Goal: Information Seeking & Learning: Learn about a topic

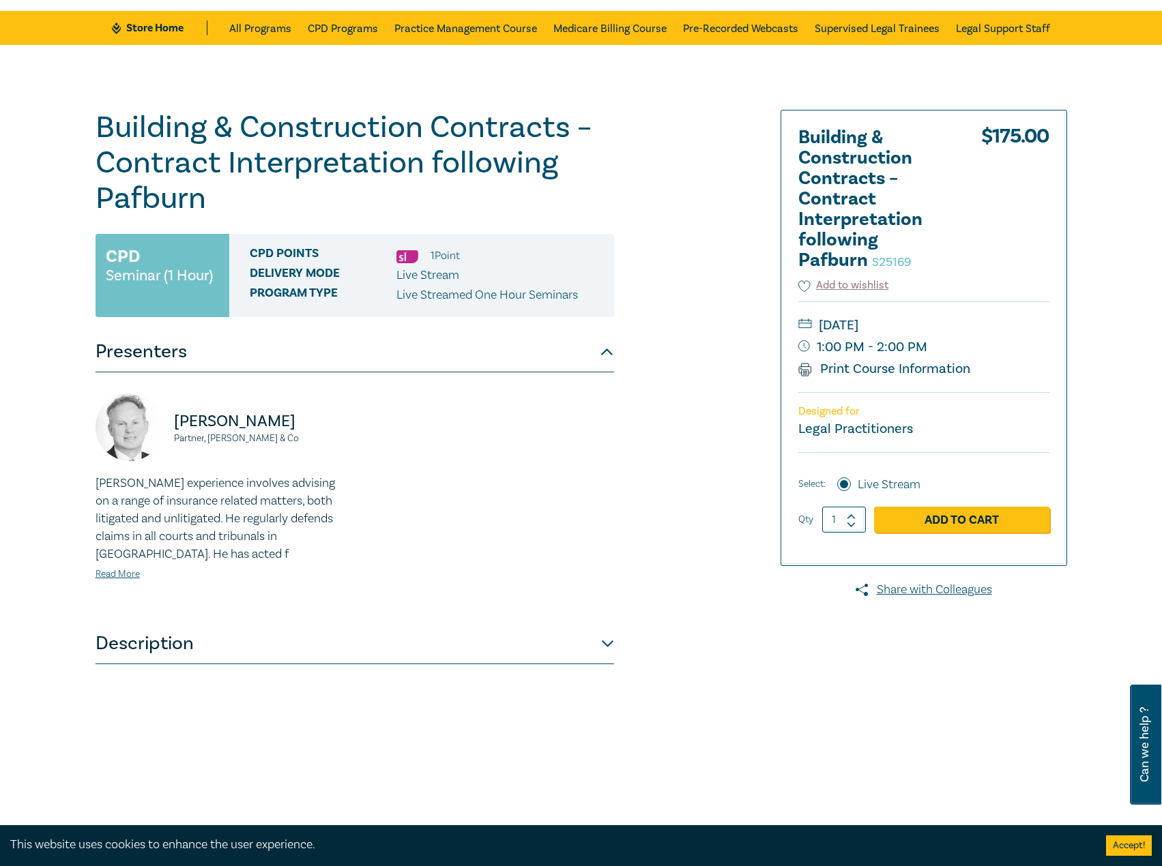
scroll to position [205, 0]
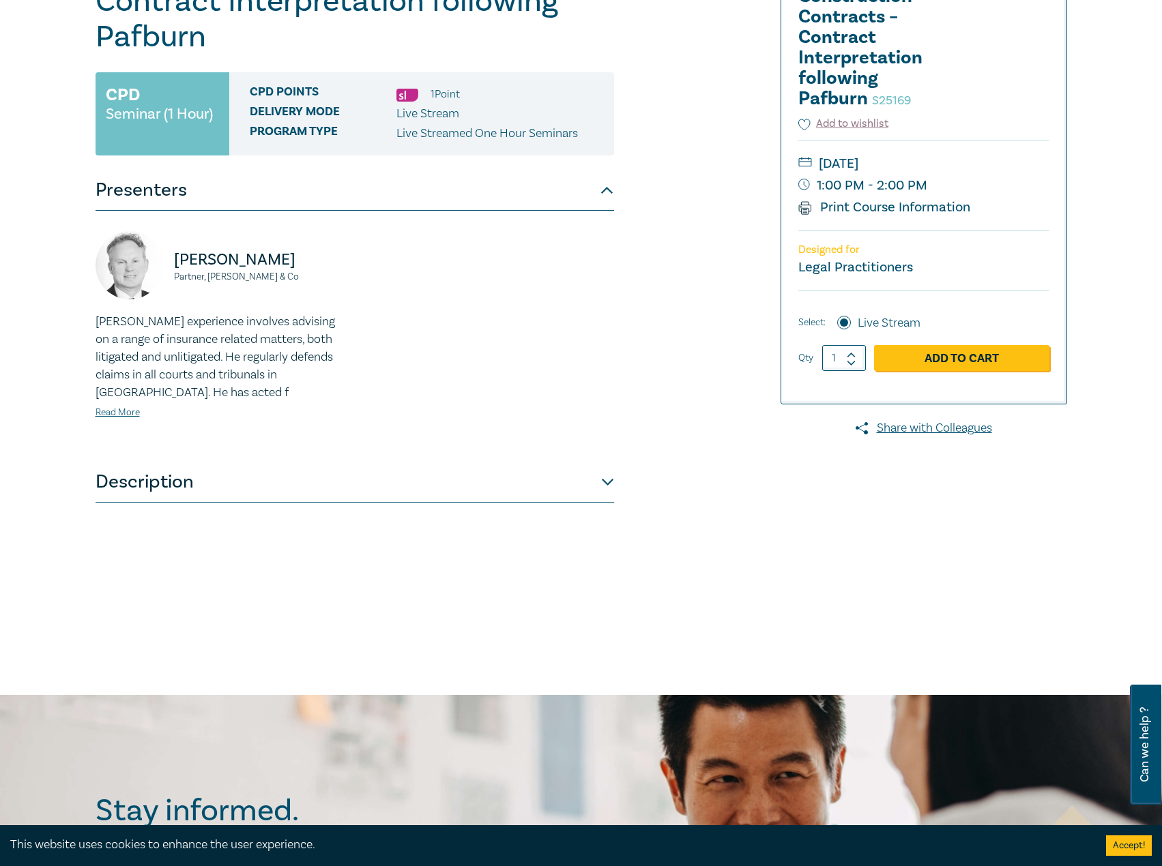
click at [538, 475] on button "Description" at bounding box center [355, 482] width 518 height 41
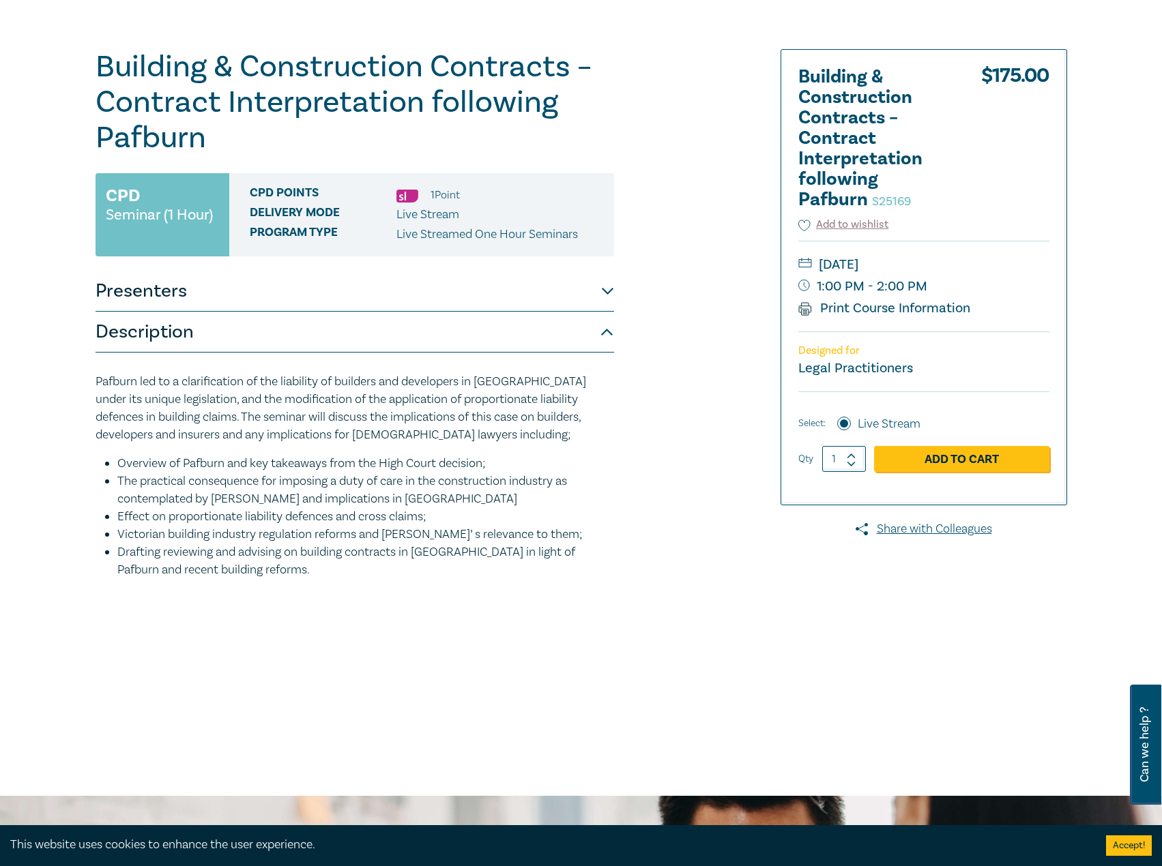
scroll to position [0, 0]
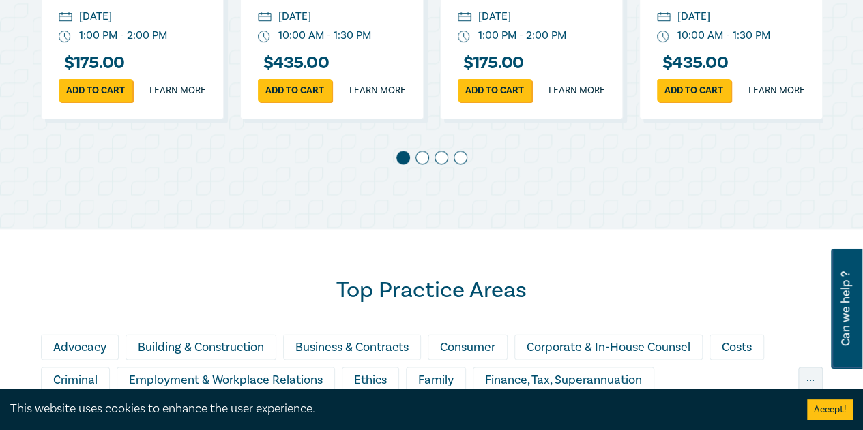
scroll to position [887, 0]
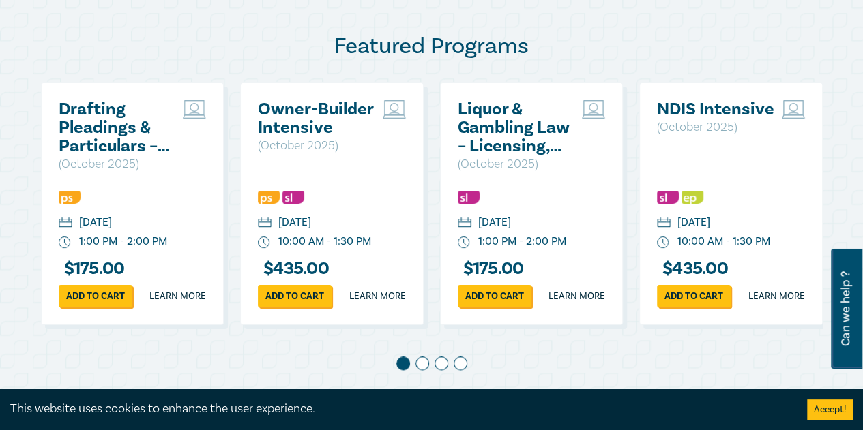
click at [528, 133] on h2 "Liquor & Gambling Law – Licensing, Compliance & Regulations" at bounding box center [517, 127] width 118 height 55
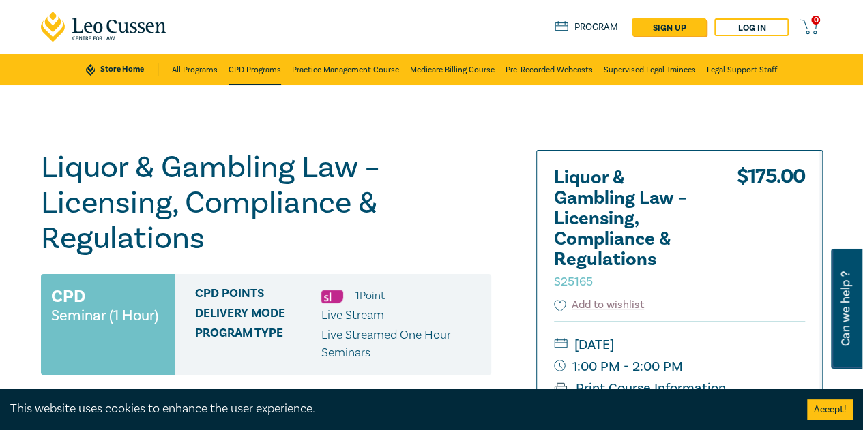
click at [248, 77] on link "CPD Programs" at bounding box center [255, 69] width 53 height 31
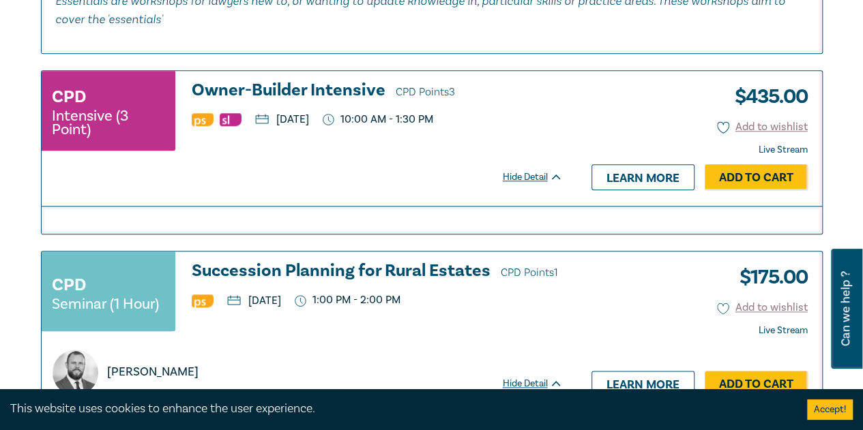
scroll to position [3343, 0]
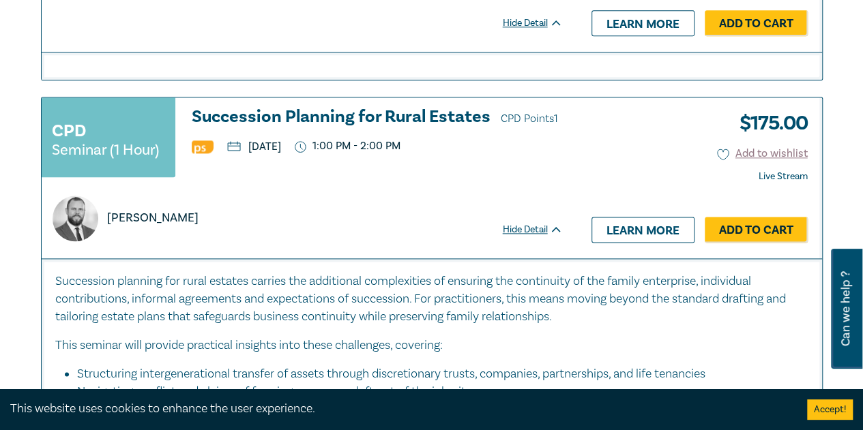
click at [284, 179] on div "[PERSON_NAME]" at bounding box center [302, 210] width 521 height 62
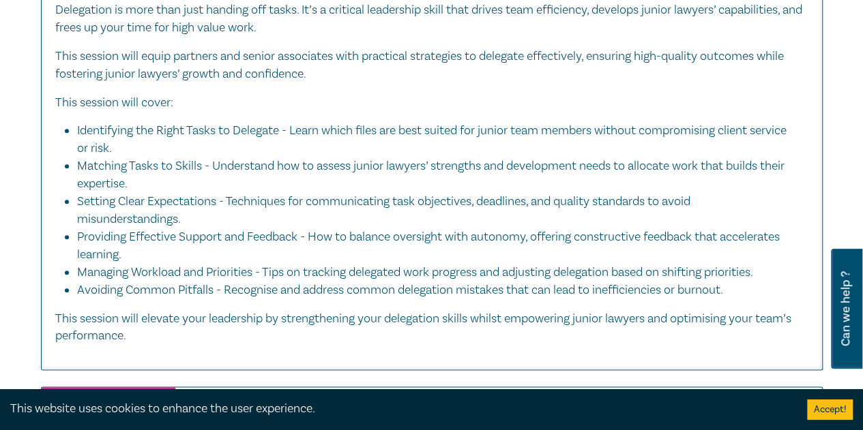
scroll to position [5798, 0]
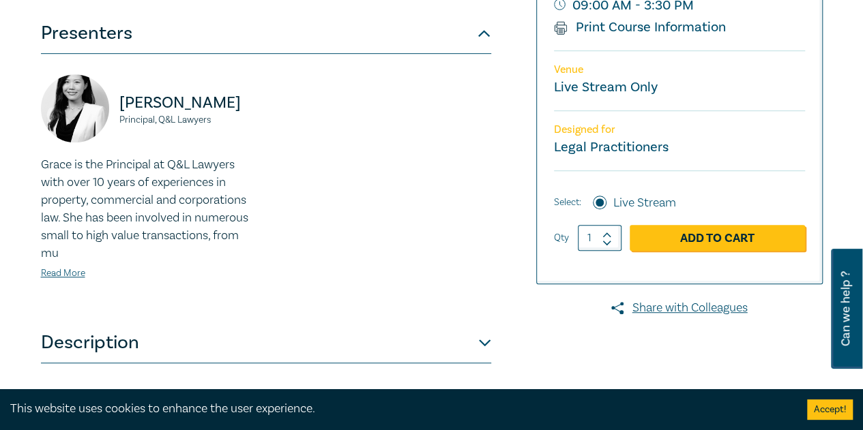
scroll to position [409, 0]
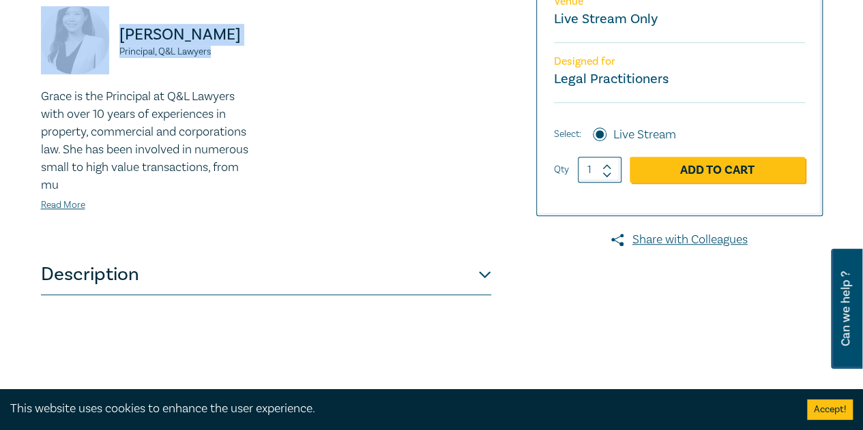
drag, startPoint x: 232, startPoint y: 90, endPoint x: 97, endPoint y: 68, distance: 136.9
click at [97, 68] on div "Grace Xiao Principal, Q&L Lawyers" at bounding box center [149, 47] width 217 height 82
copy div "Grace Xiao Principal, Q&L Lawyers"
